Goal: Navigation & Orientation: Find specific page/section

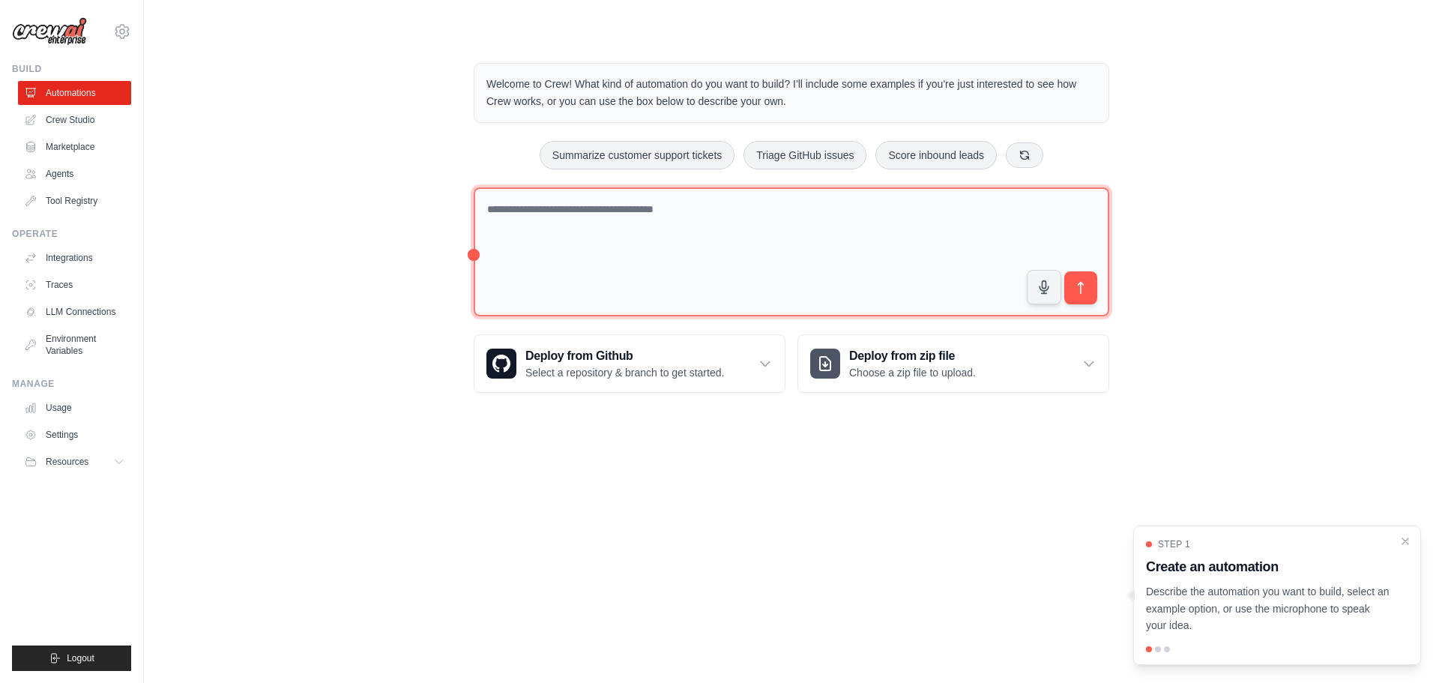
click at [570, 259] on textarea at bounding box center [792, 252] width 636 height 130
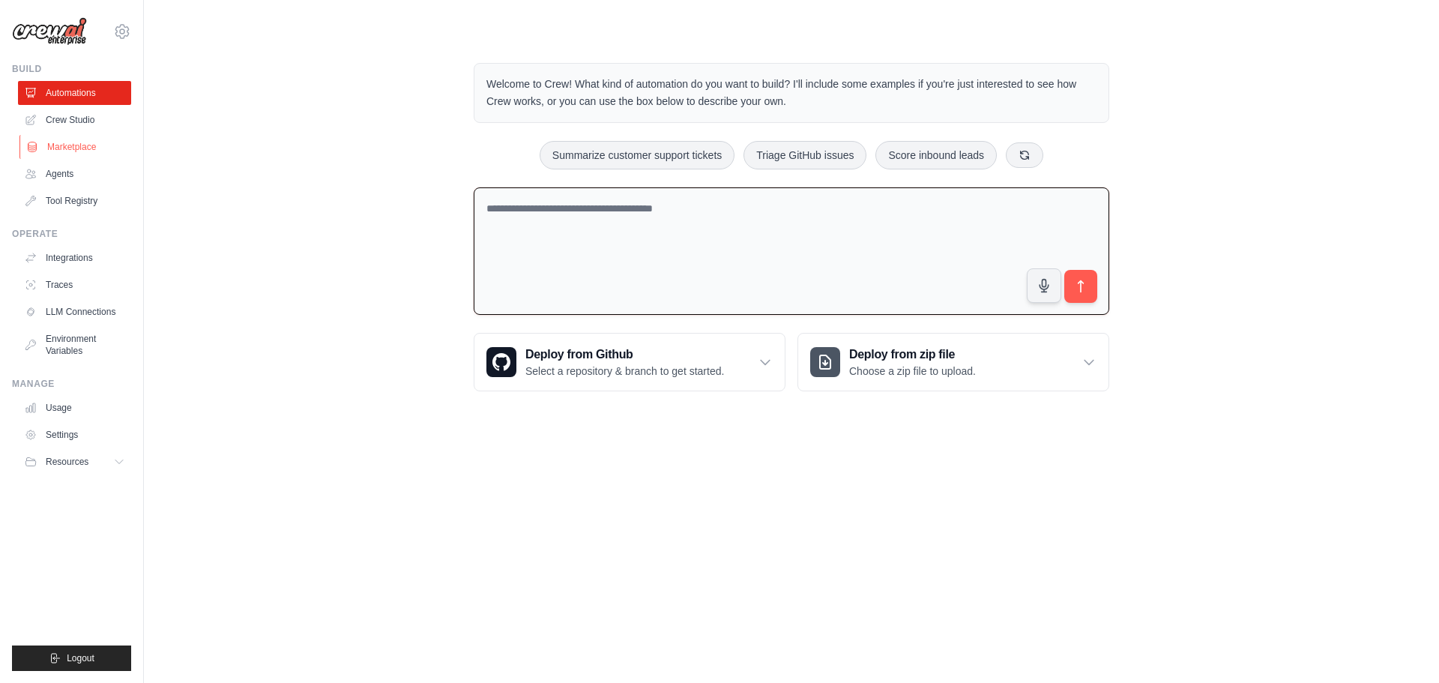
click at [60, 148] on link "Marketplace" at bounding box center [75, 147] width 113 height 24
